Goal: Task Accomplishment & Management: Complete application form

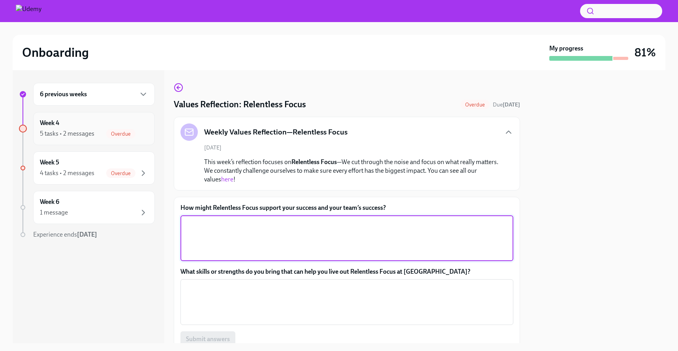
scroll to position [68, 0]
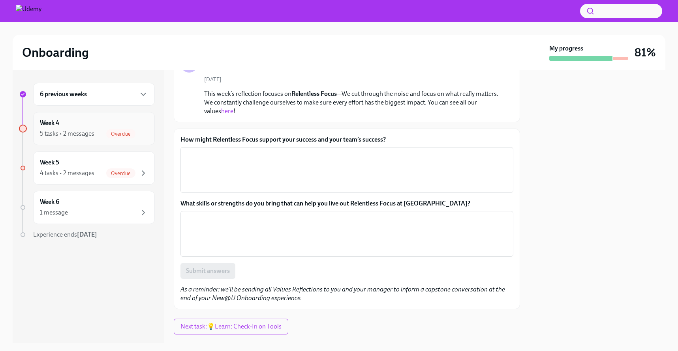
click at [109, 120] on div "Week 4 5 tasks • 2 messages Overdue" at bounding box center [94, 129] width 108 height 20
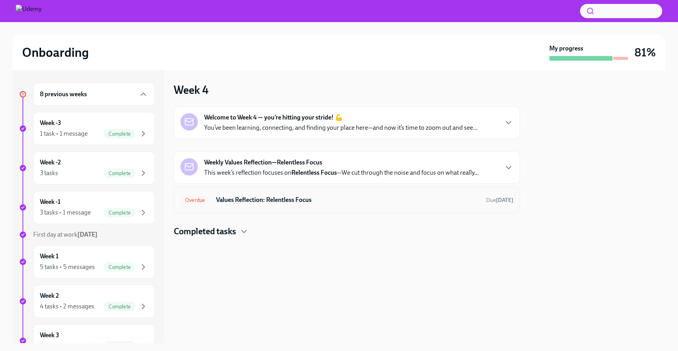
click at [235, 206] on div "Overdue Values Reflection: Relentless Focus Due [DATE]" at bounding box center [346, 200] width 333 height 13
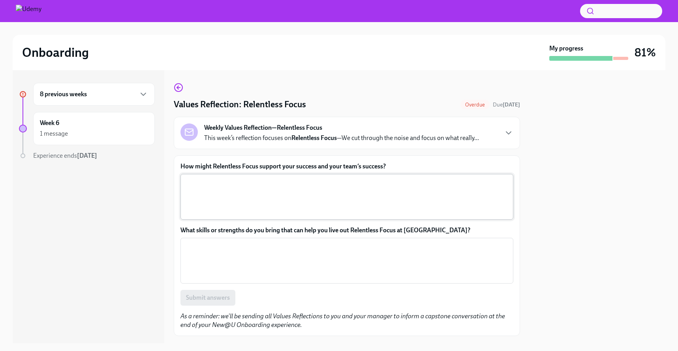
click at [252, 194] on textarea "How might Relentless Focus support your success and your team’s success?" at bounding box center [346, 197] width 323 height 38
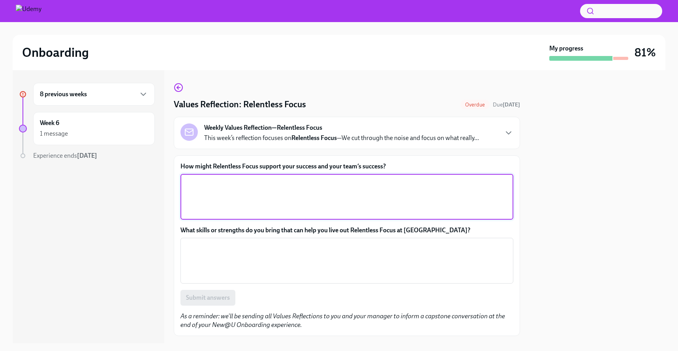
scroll to position [43, 0]
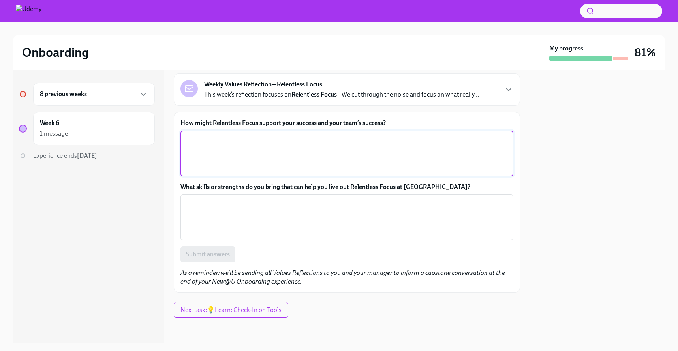
click at [124, 89] on div "8 previous weeks" at bounding box center [94, 94] width 122 height 23
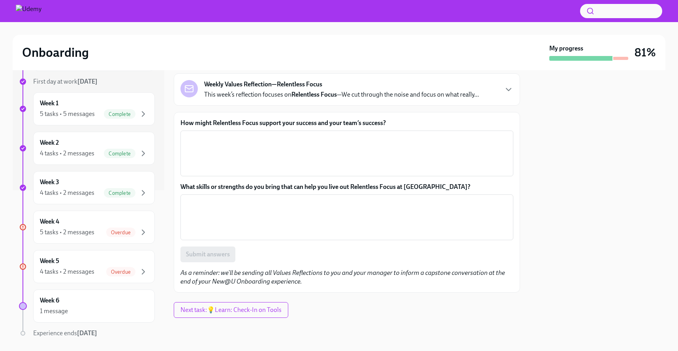
scroll to position [179, 0]
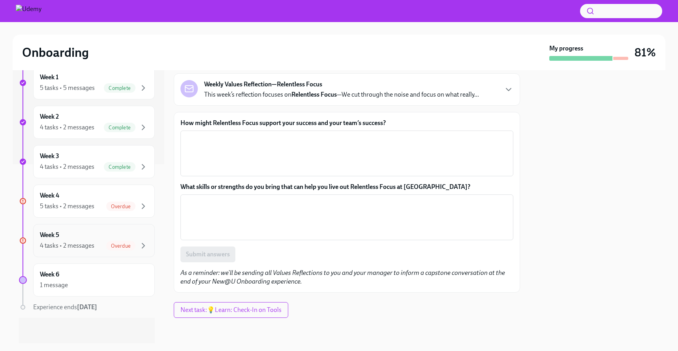
click at [90, 235] on div "Week 5 4 tasks • 2 messages Overdue" at bounding box center [94, 241] width 108 height 20
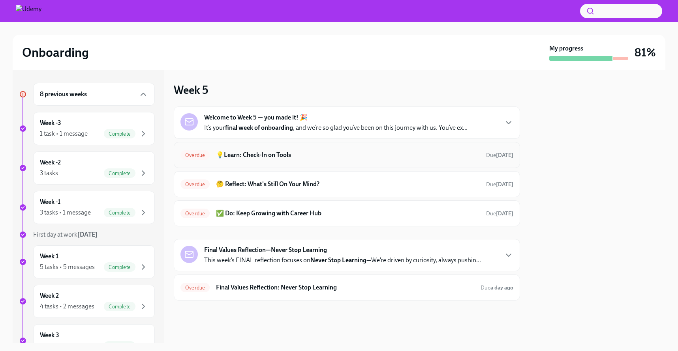
click at [237, 154] on h6 "💡Learn: Check-In on Tools" at bounding box center [348, 155] width 264 height 9
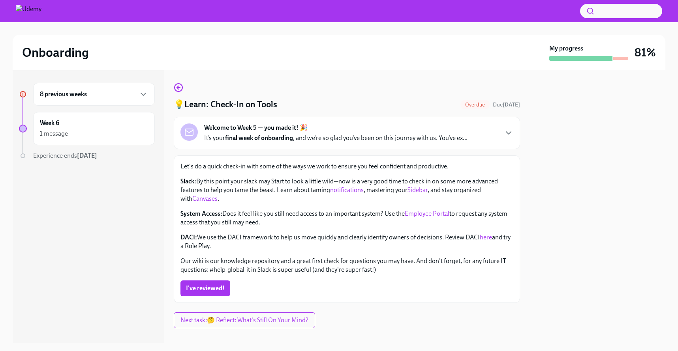
scroll to position [10, 0]
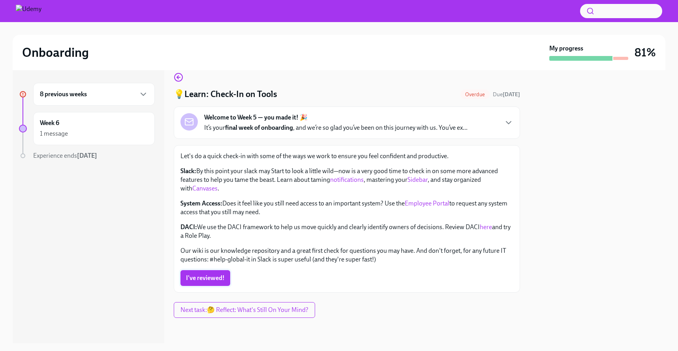
click at [214, 276] on span "I've reviewed!" at bounding box center [205, 278] width 39 height 8
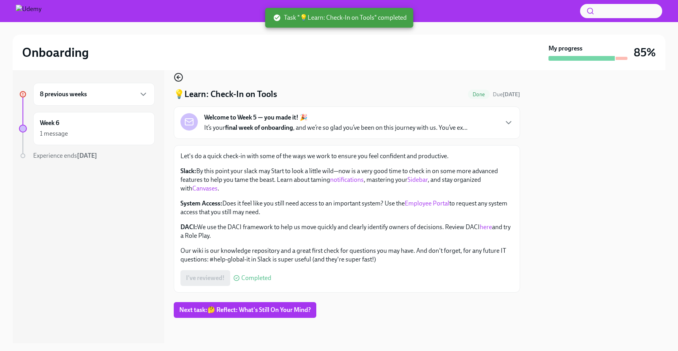
click at [182, 75] on circle "button" at bounding box center [179, 77] width 8 height 8
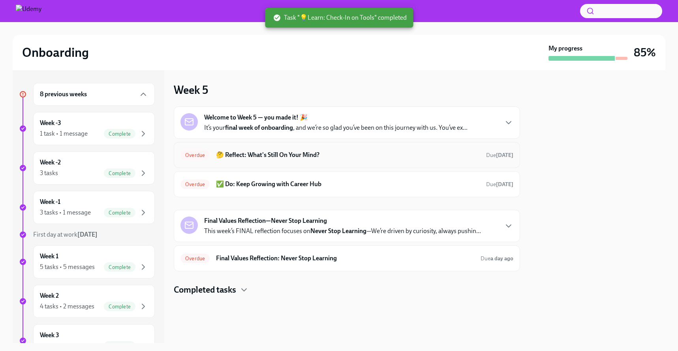
click at [281, 161] on div "Overdue 🤔 Reflect: What's Still On Your Mind? Due [DATE]" at bounding box center [346, 155] width 333 height 13
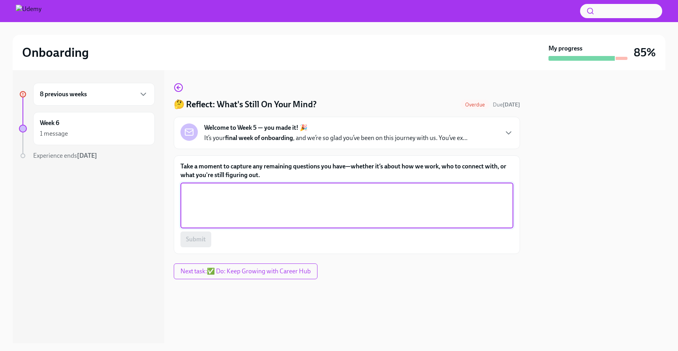
click at [271, 193] on textarea "Take a moment to capture any remaining questions you have—whether it’s about ho…" at bounding box center [346, 206] width 323 height 38
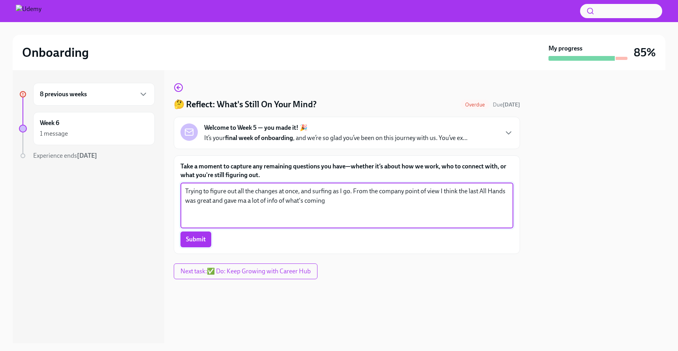
type textarea "Trying to figure out all the changes at once, and surfing as I go. From the com…"
click at [203, 241] on span "Submit" at bounding box center [196, 240] width 20 height 8
